Goal: Task Accomplishment & Management: Manage account settings

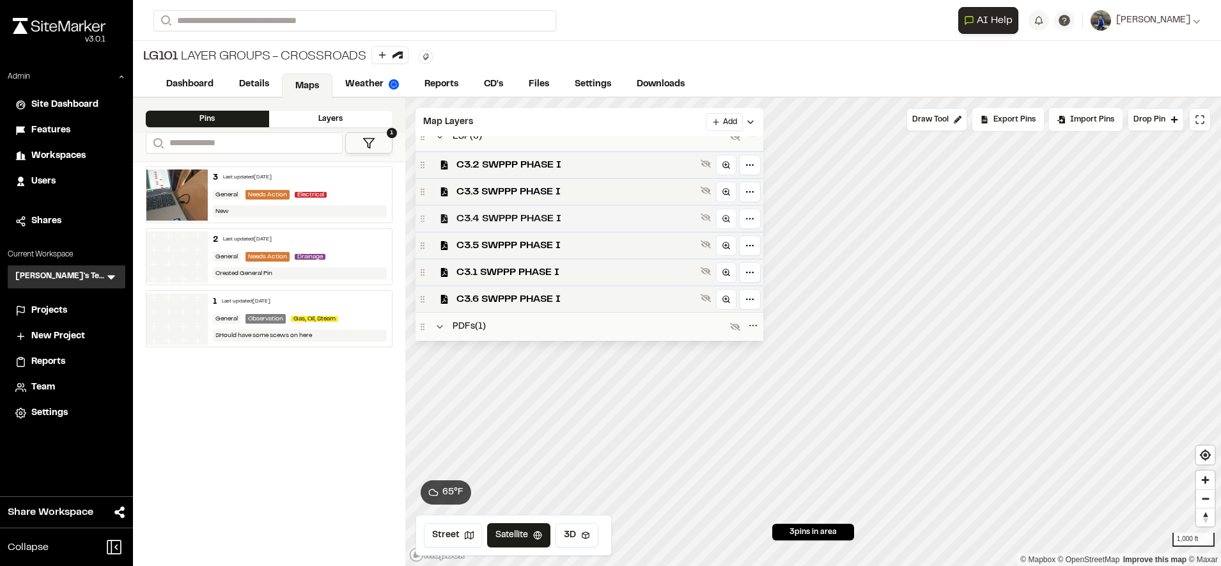
scroll to position [177, 0]
click at [38, 157] on span "Workspaces" at bounding box center [58, 156] width 54 height 14
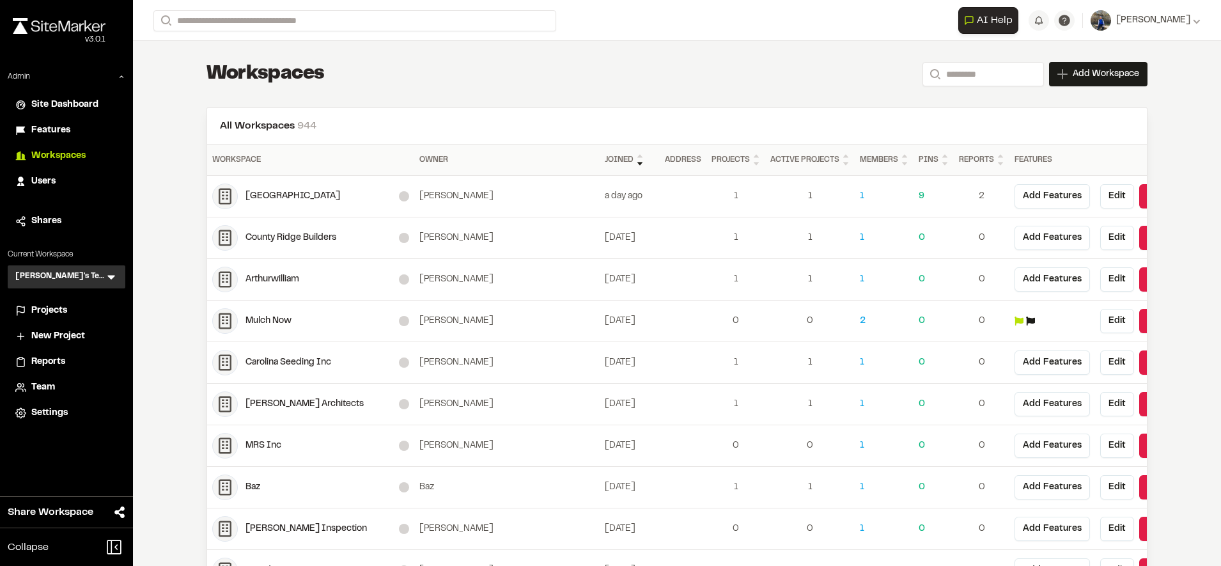
click at [84, 130] on div "Features" at bounding box center [74, 130] width 86 height 14
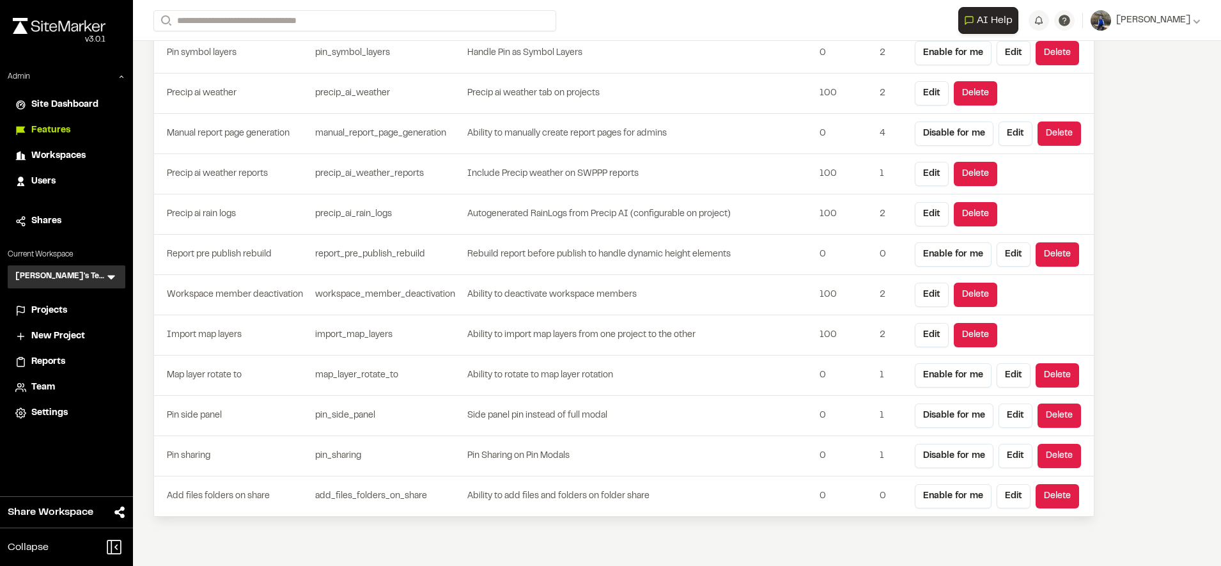
scroll to position [3758, 0]
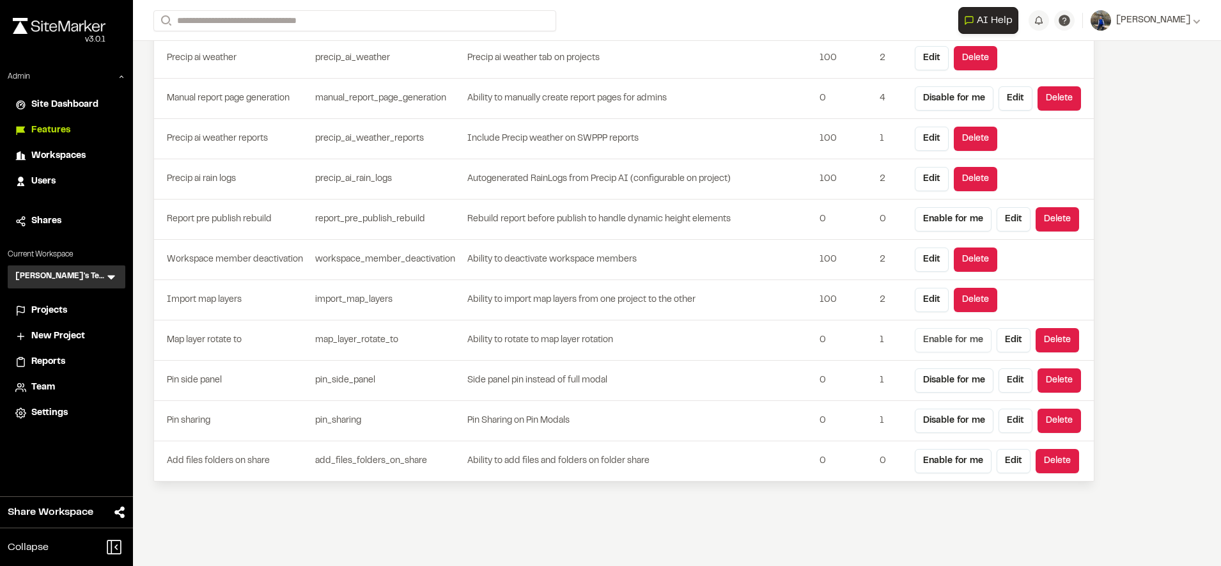
click at [958, 333] on button "Enable for me" at bounding box center [953, 340] width 77 height 24
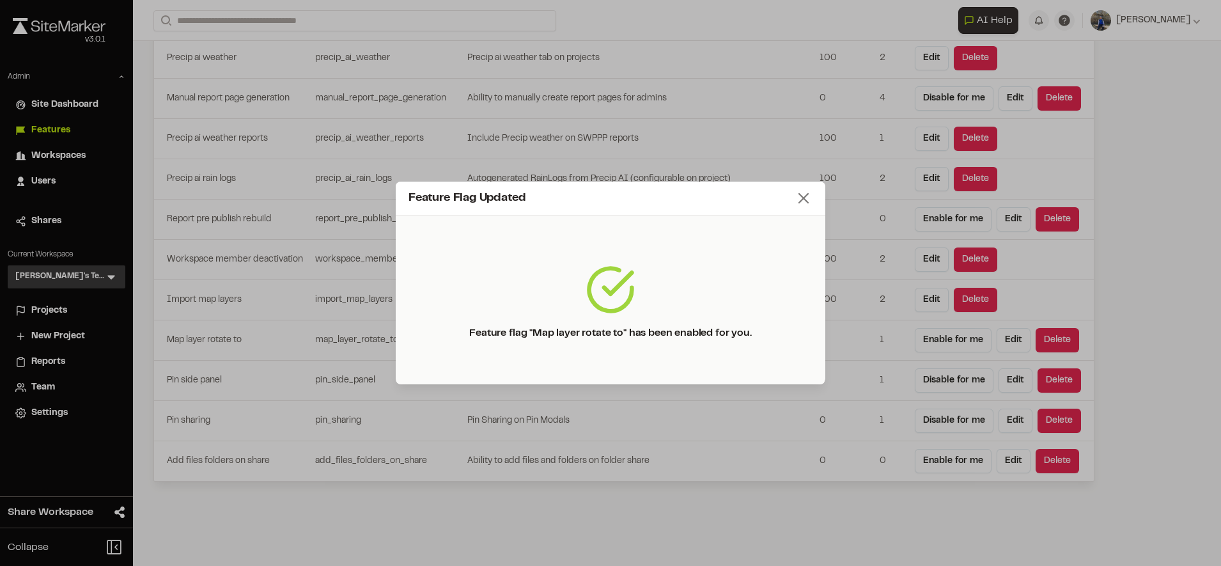
click at [802, 198] on icon at bounding box center [804, 198] width 18 height 18
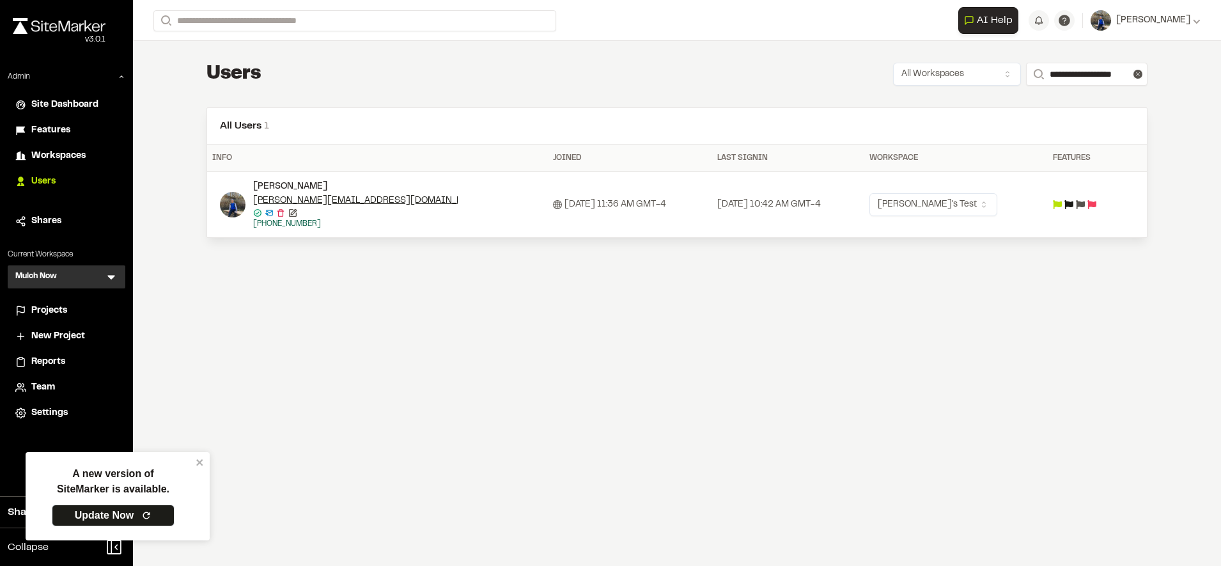
click at [969, 368] on div "**********" at bounding box center [677, 283] width 1088 height 566
click at [201, 464] on icon "close" at bounding box center [199, 462] width 6 height 6
